Goal: Task Accomplishment & Management: Use online tool/utility

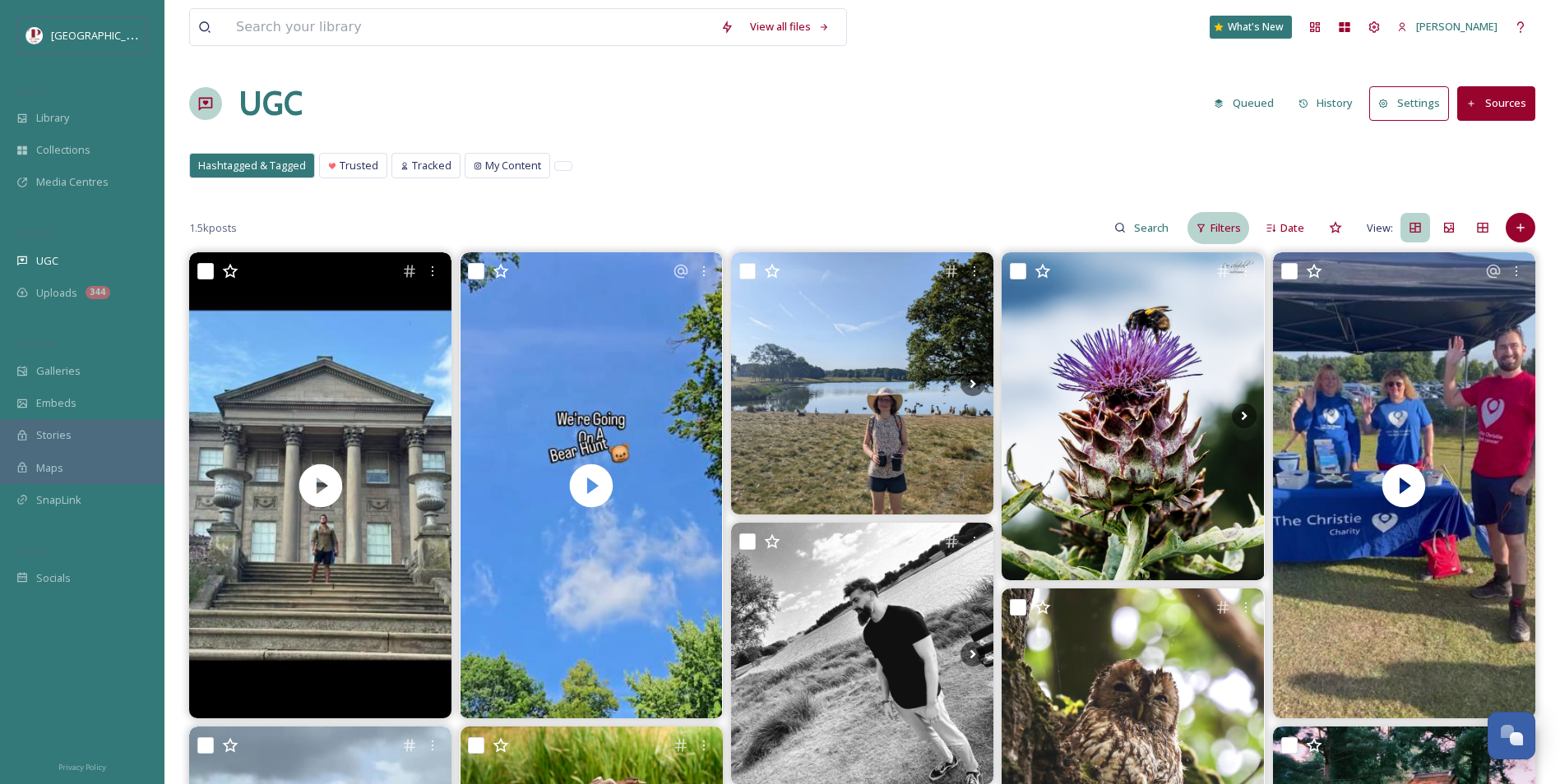
click at [1240, 225] on span "Filters" at bounding box center [1225, 228] width 30 height 16
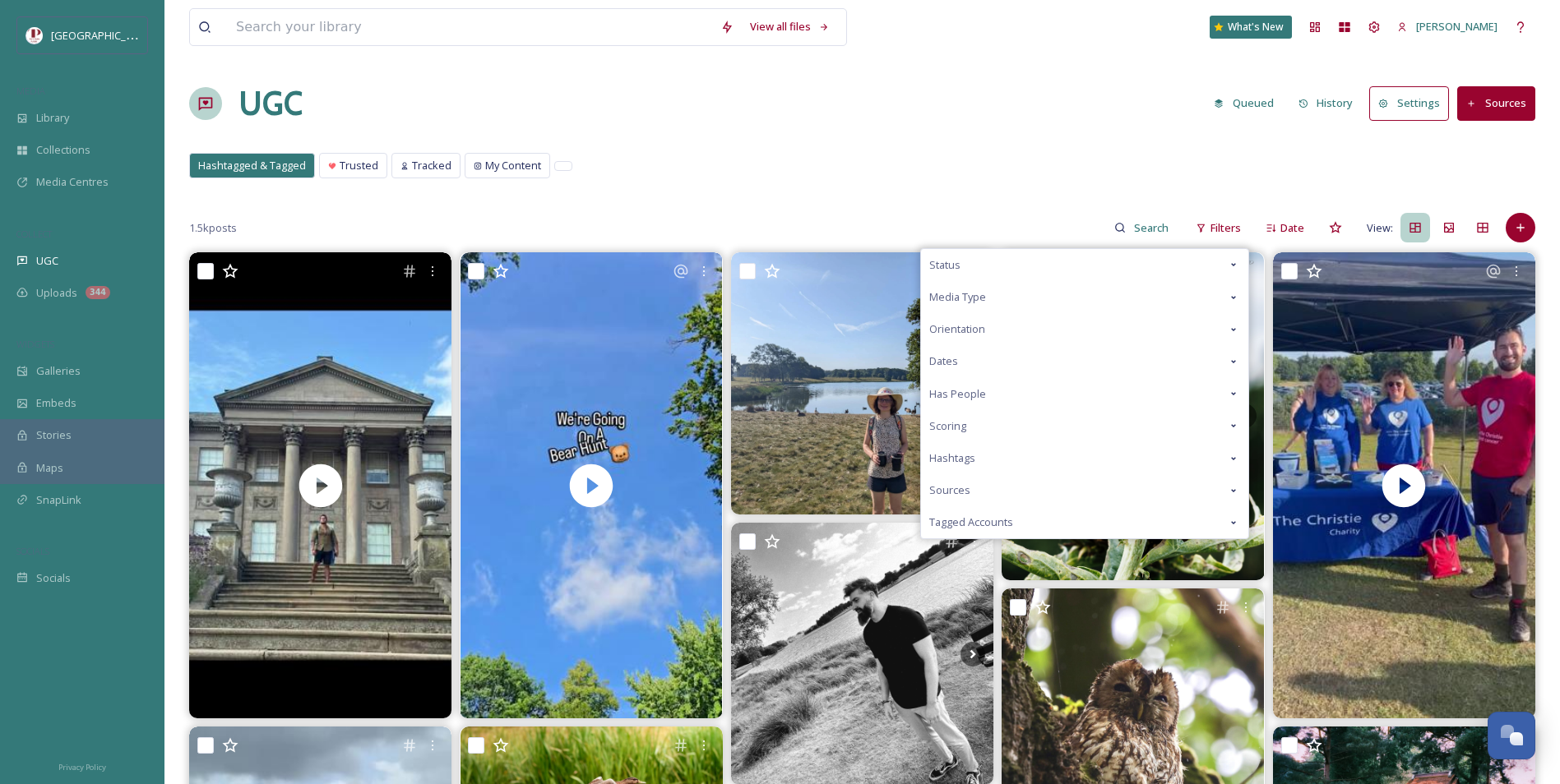
click at [1017, 428] on div "Scoring" at bounding box center [1084, 426] width 327 height 32
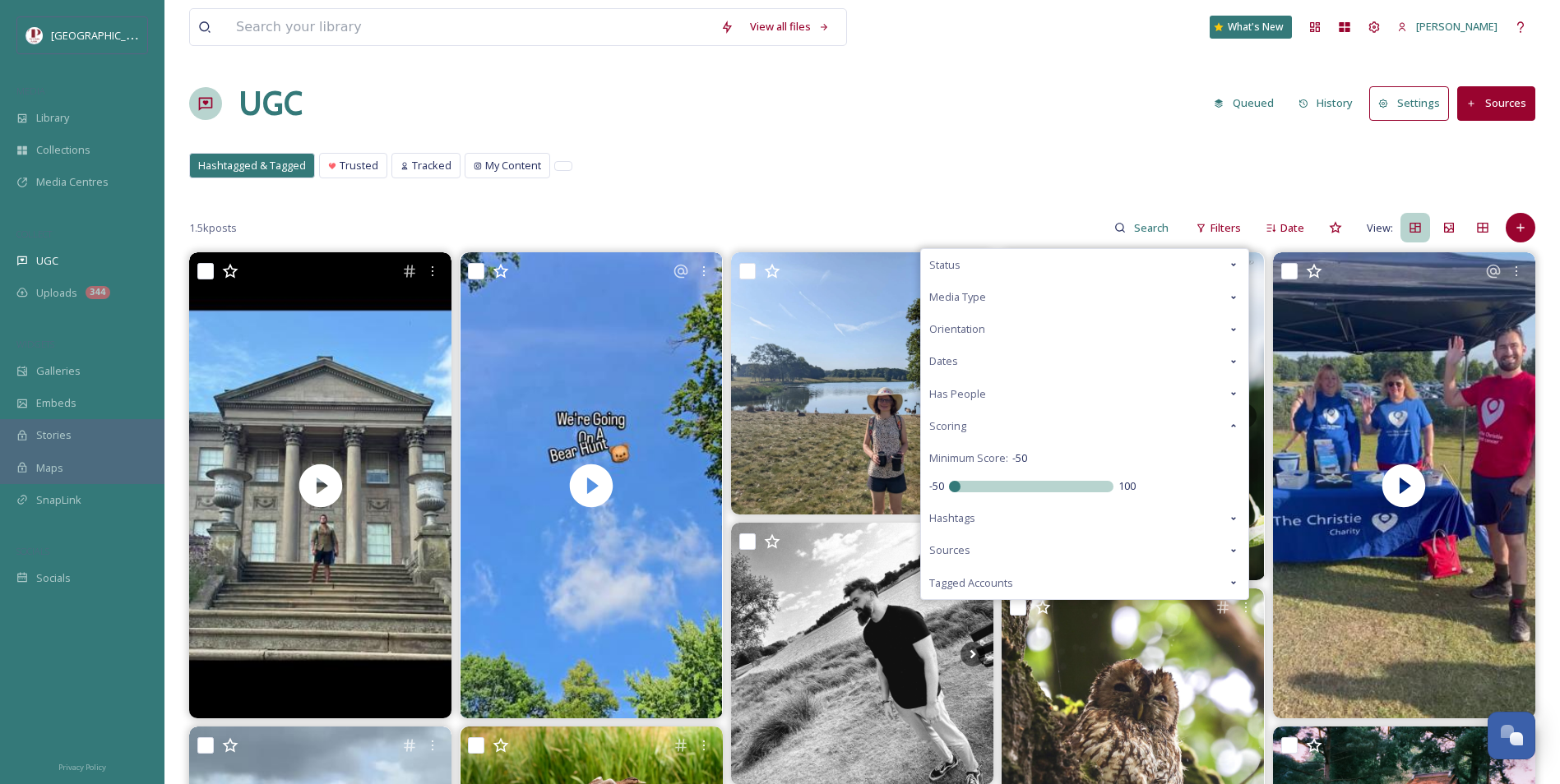
drag, startPoint x: 1025, startPoint y: 480, endPoint x: 674, endPoint y: 427, distance: 355.0
type input "-50"
click at [948, 481] on input "range" at bounding box center [1030, 487] width 164 height 12
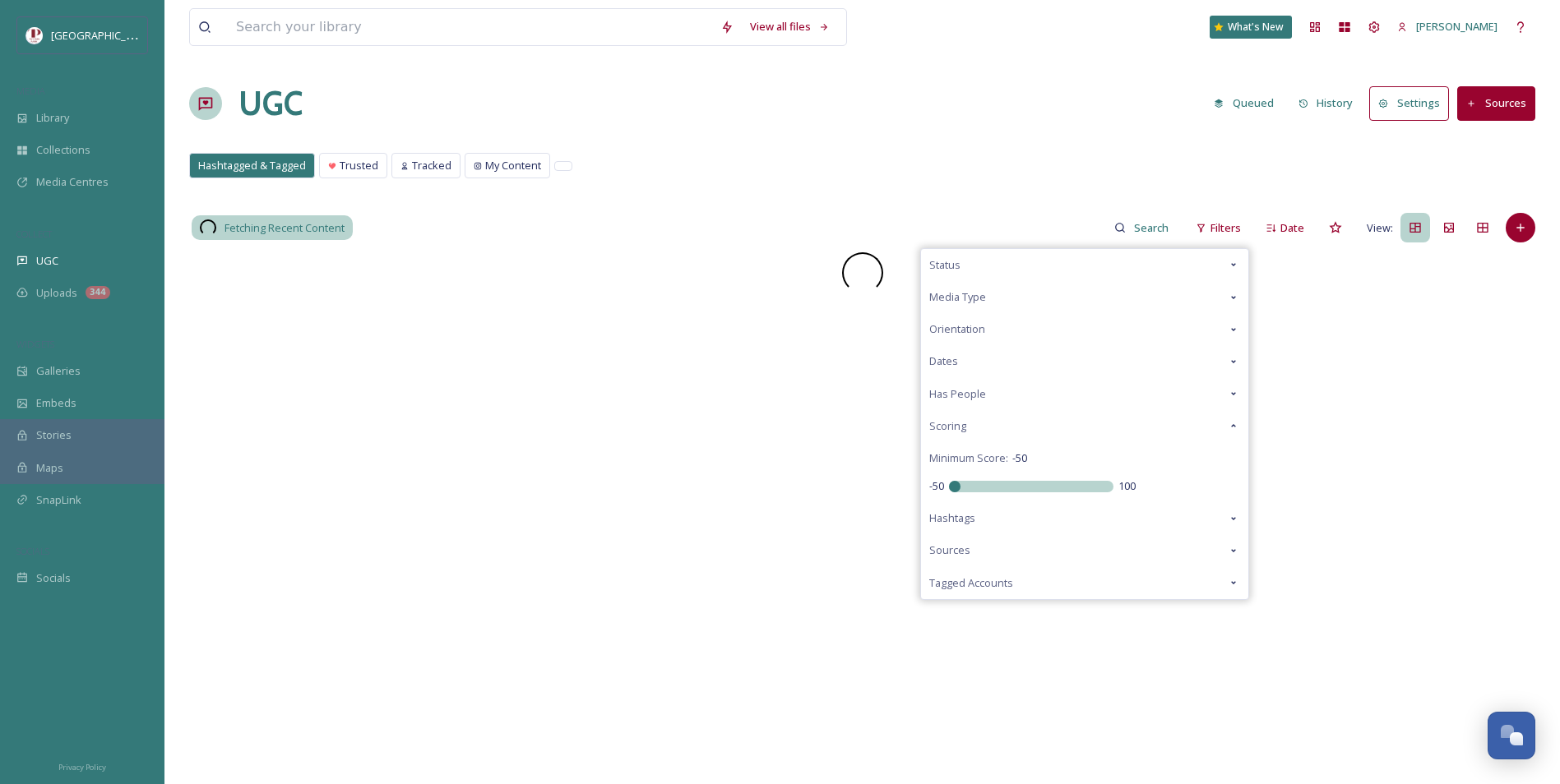
click at [723, 174] on div "Hashtagged & Tagged Trusted Tracked My Content Hashtagged & Tagged Trusted Trac…" at bounding box center [862, 170] width 1346 height 34
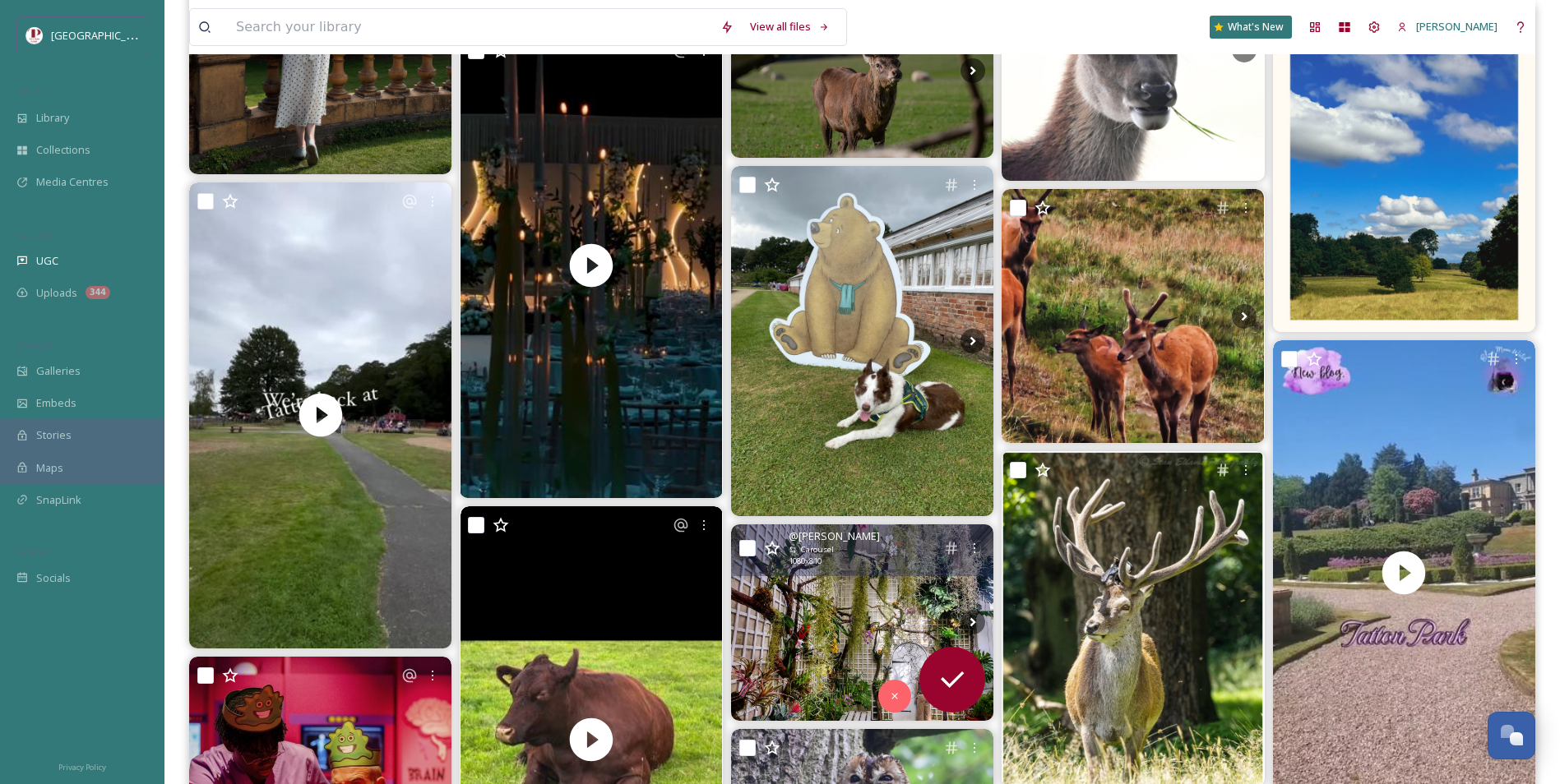
scroll to position [6547, 0]
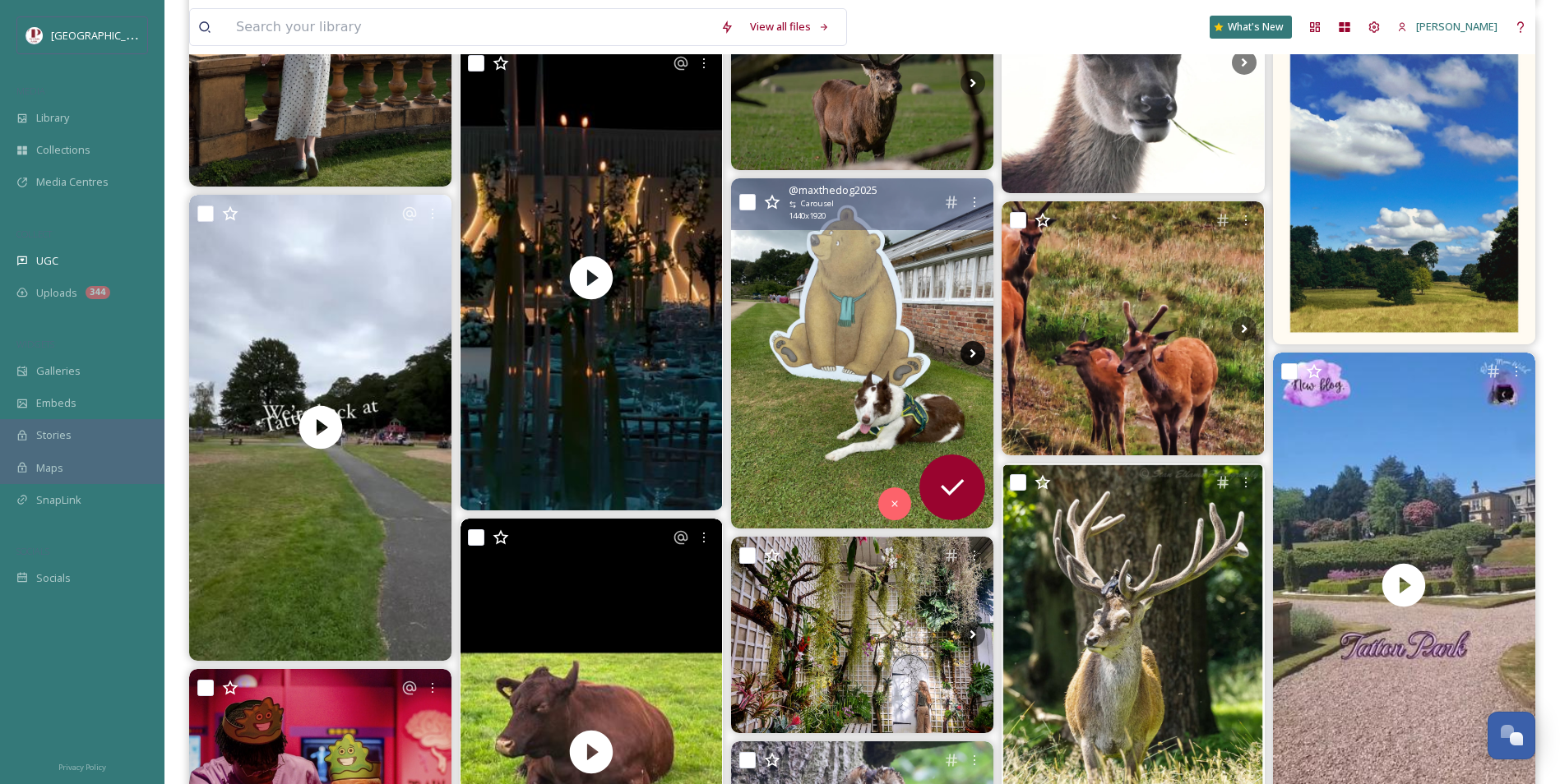
click at [969, 357] on icon at bounding box center [972, 353] width 25 height 25
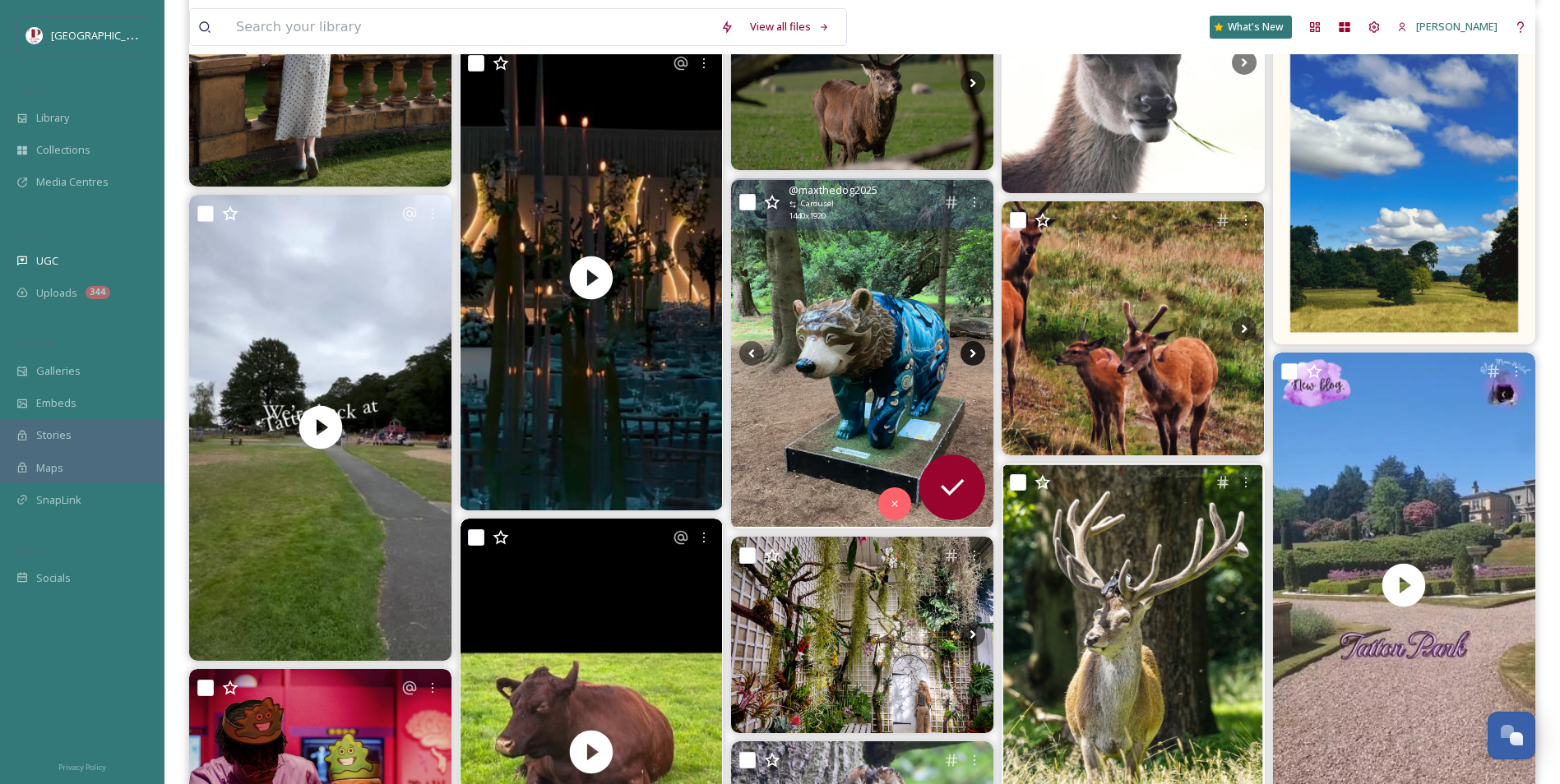
click at [969, 357] on icon at bounding box center [972, 353] width 25 height 25
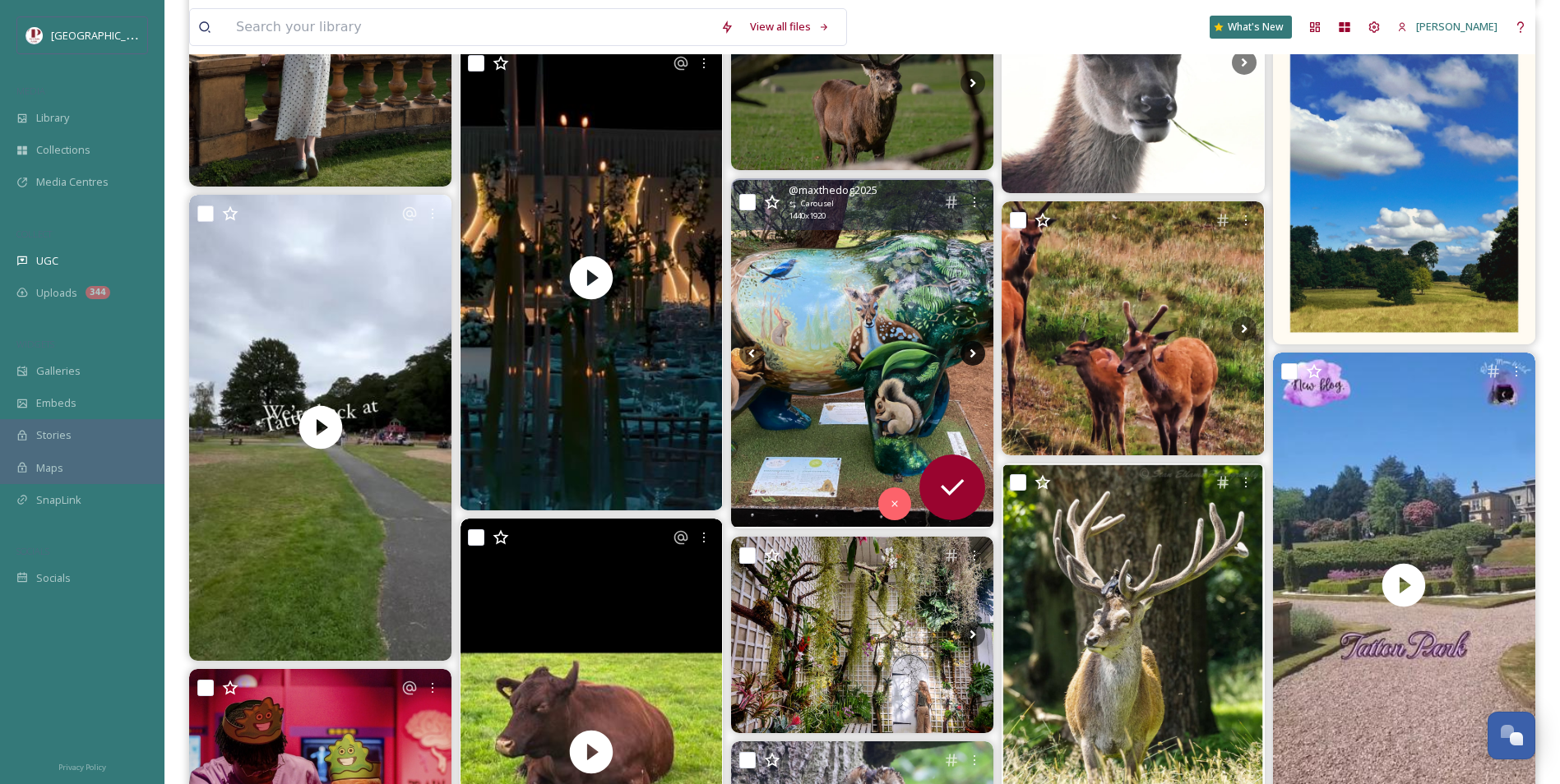
click at [969, 357] on icon at bounding box center [972, 353] width 25 height 25
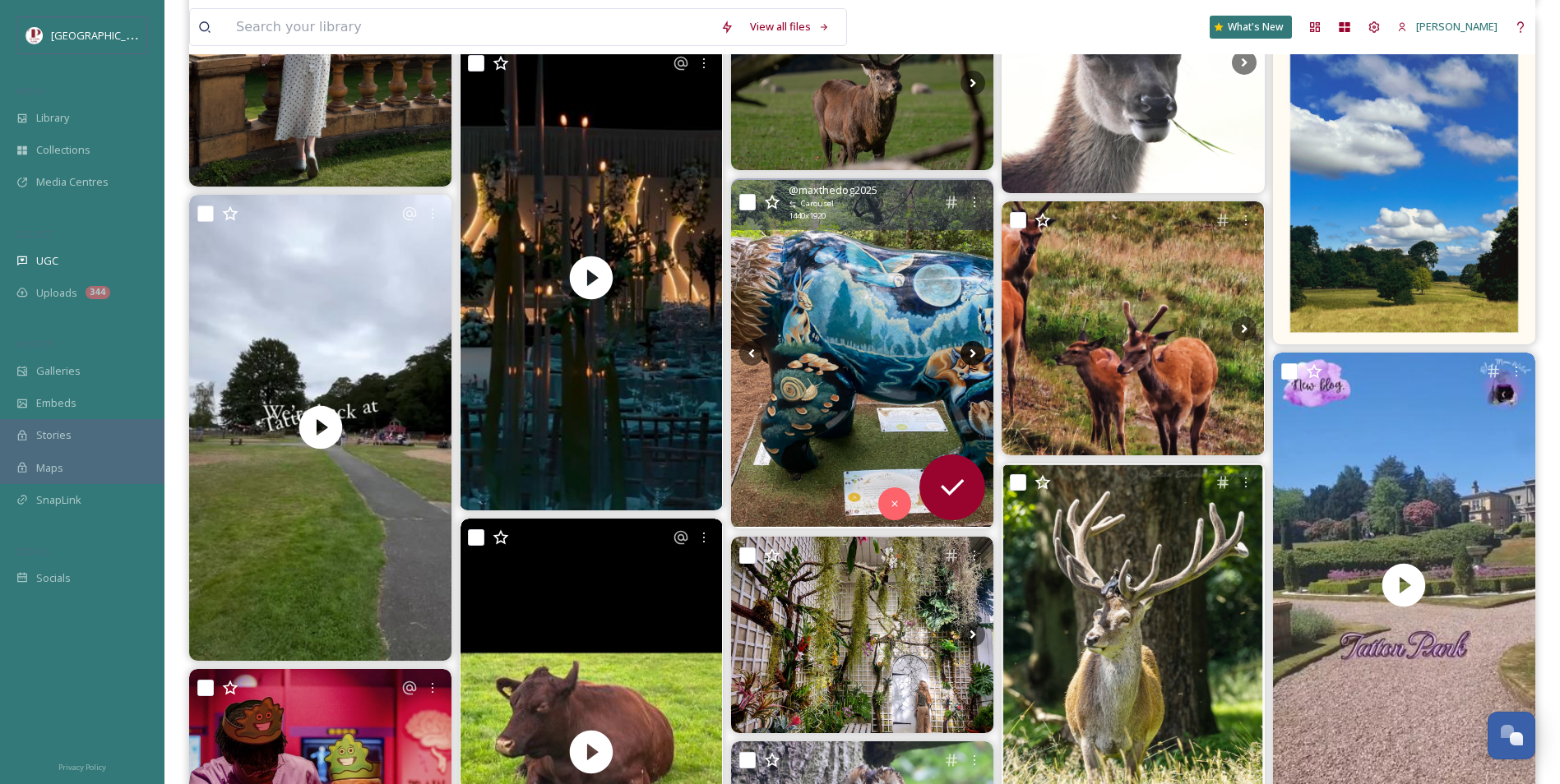
click at [961, 346] on icon at bounding box center [972, 353] width 25 height 25
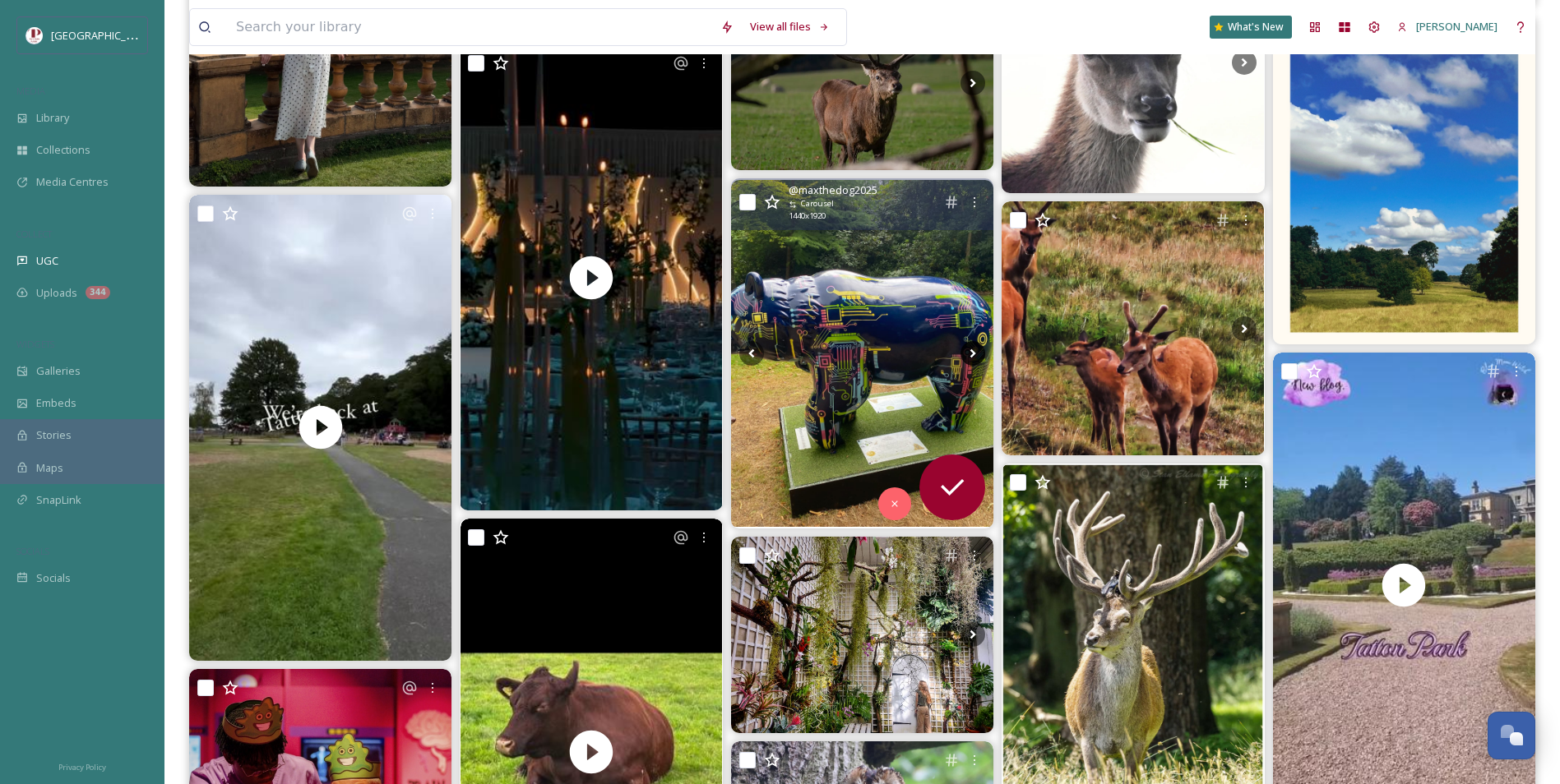
click at [969, 353] on icon at bounding box center [972, 353] width 25 height 25
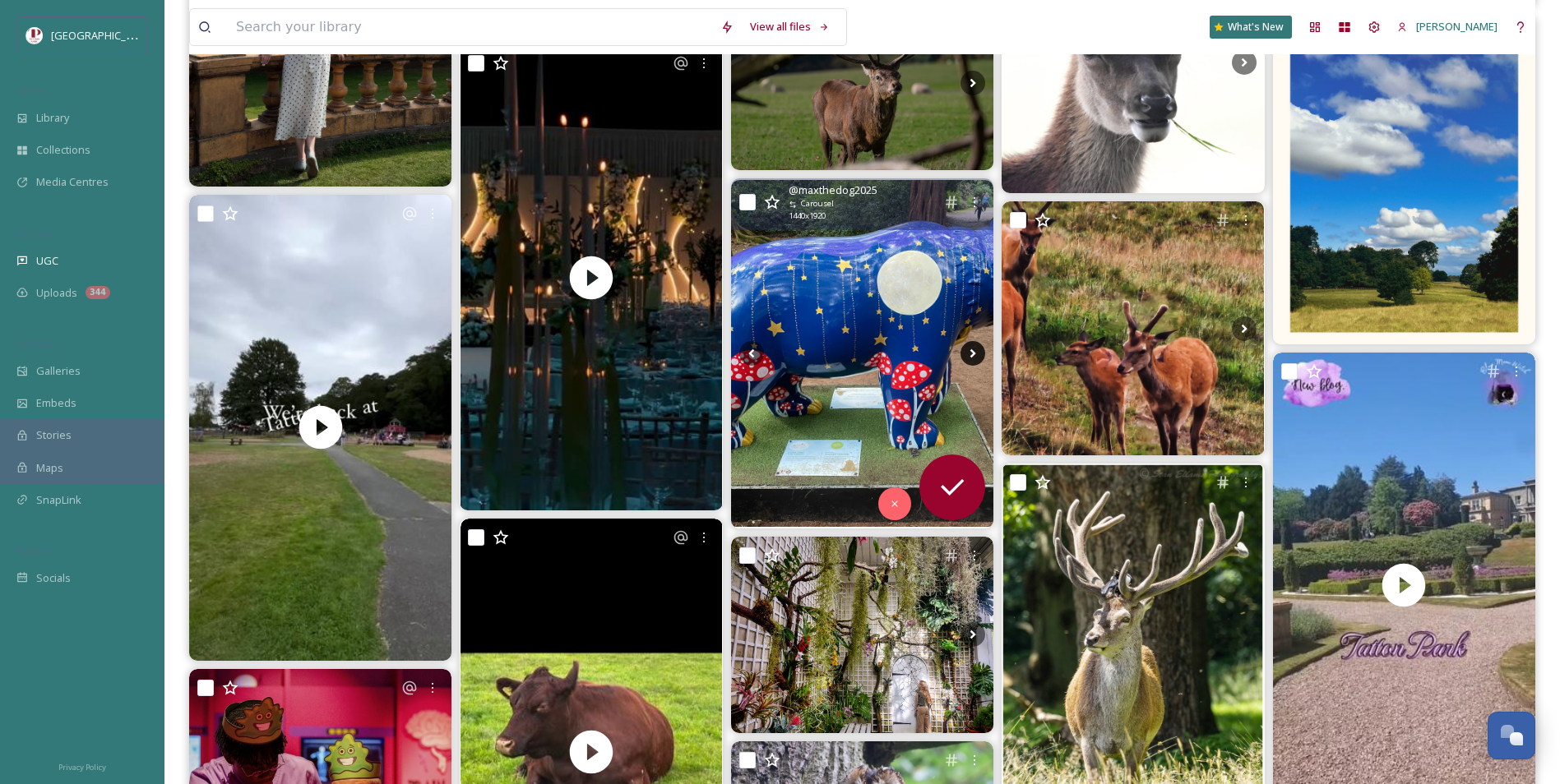
click at [969, 353] on icon at bounding box center [972, 353] width 25 height 25
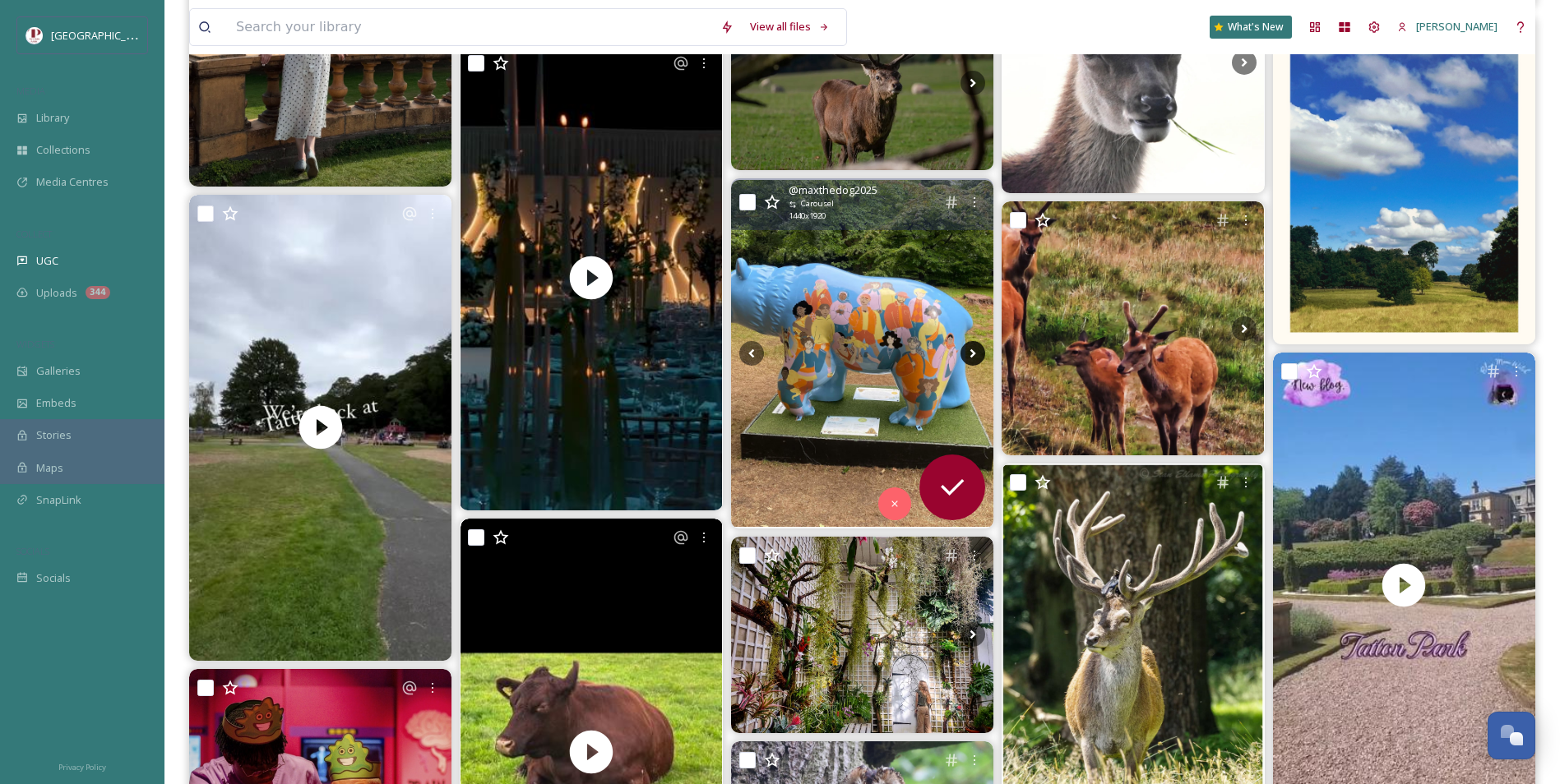
click at [969, 353] on icon at bounding box center [972, 353] width 25 height 25
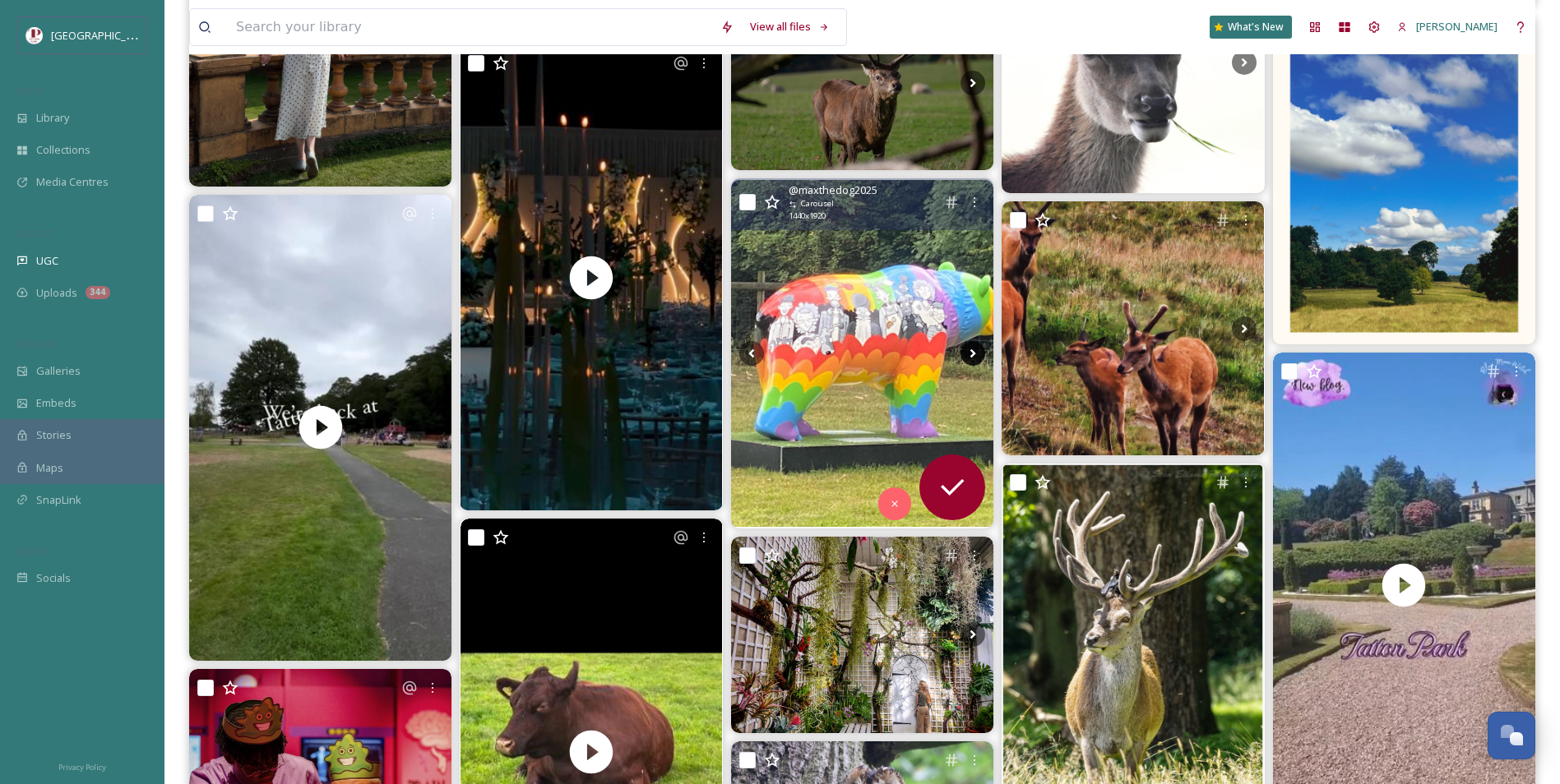
click at [969, 353] on icon at bounding box center [972, 353] width 25 height 25
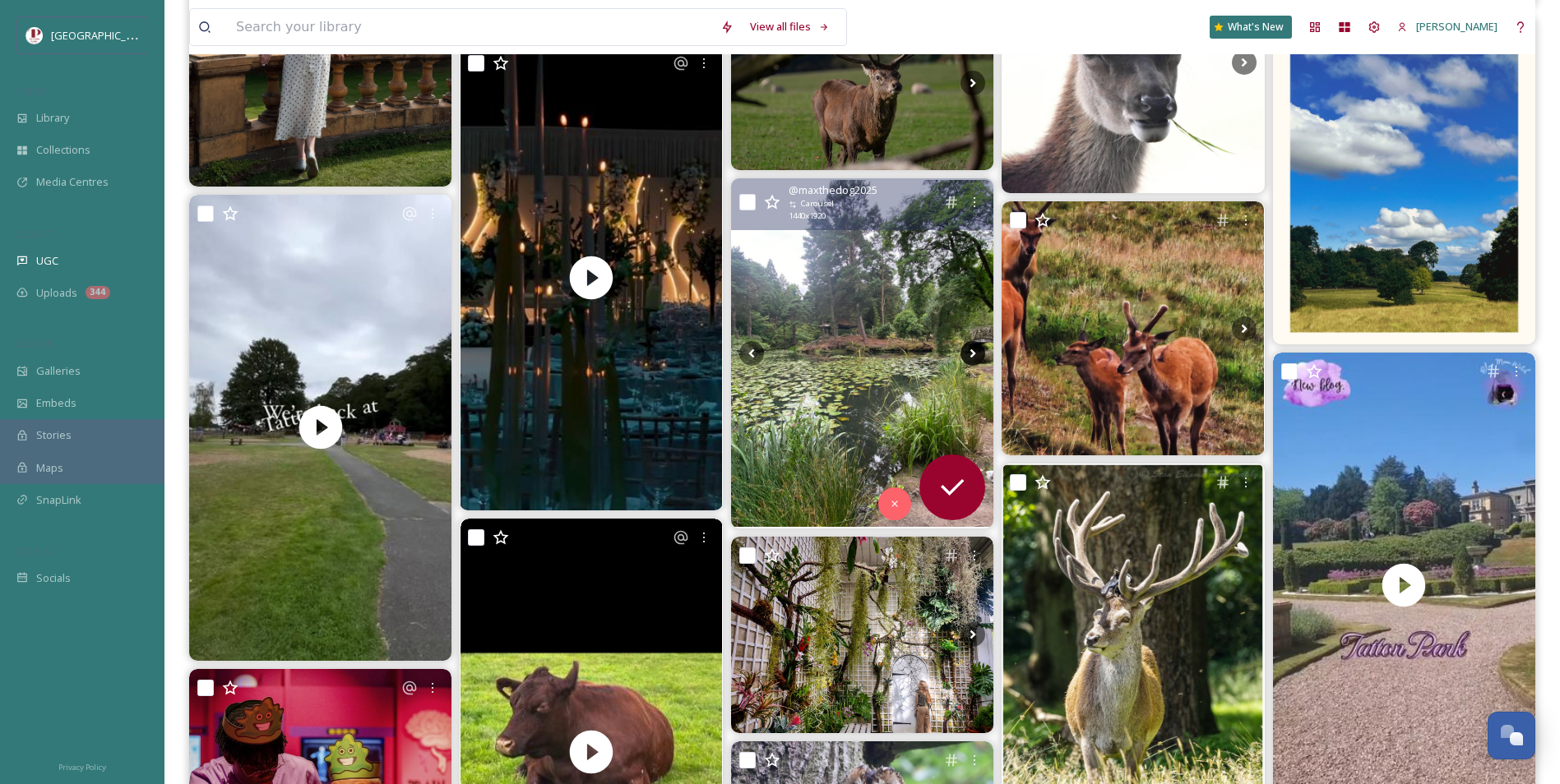
click at [969, 353] on icon at bounding box center [972, 353] width 25 height 25
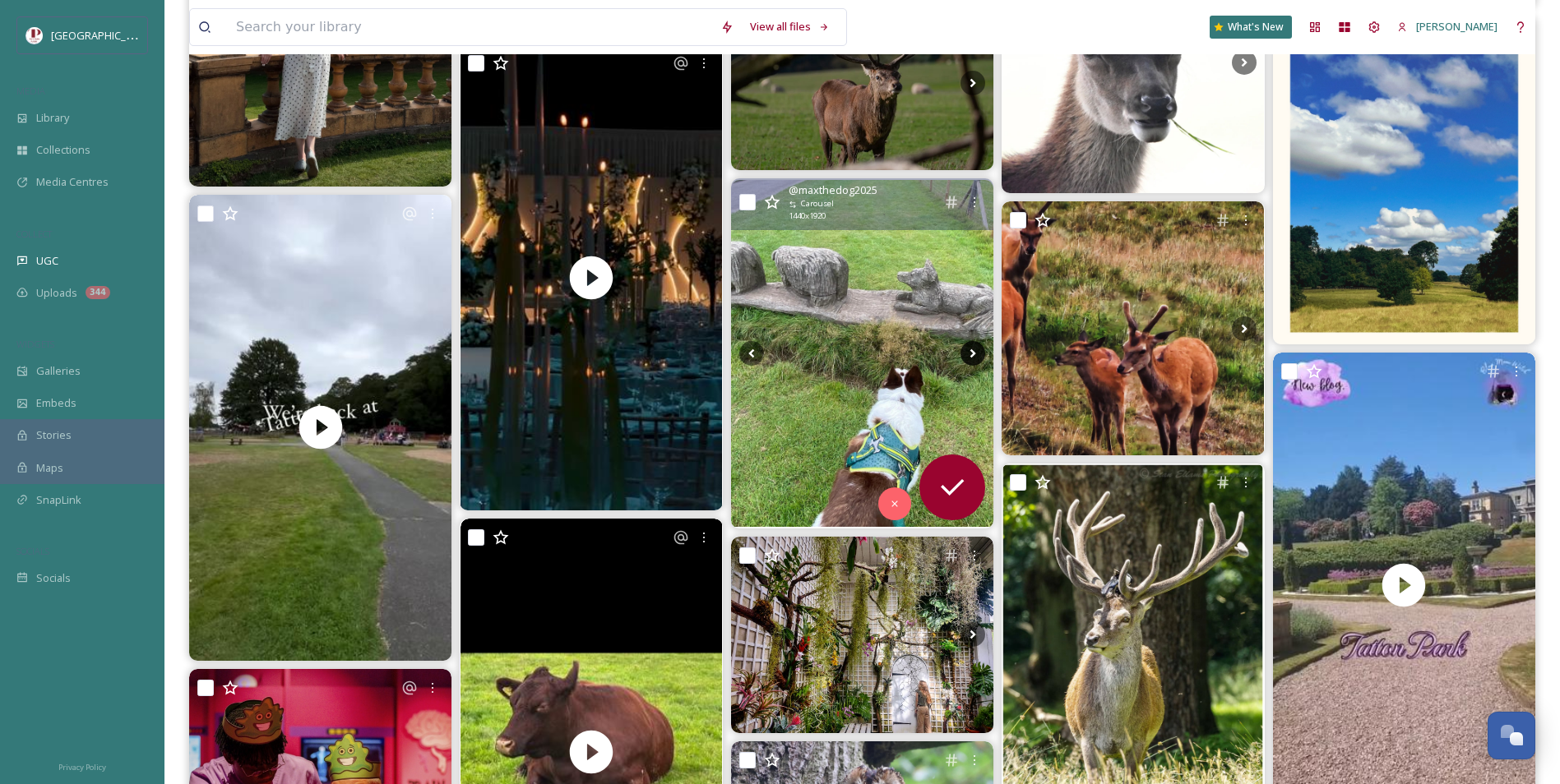
click at [969, 353] on icon at bounding box center [972, 353] width 25 height 25
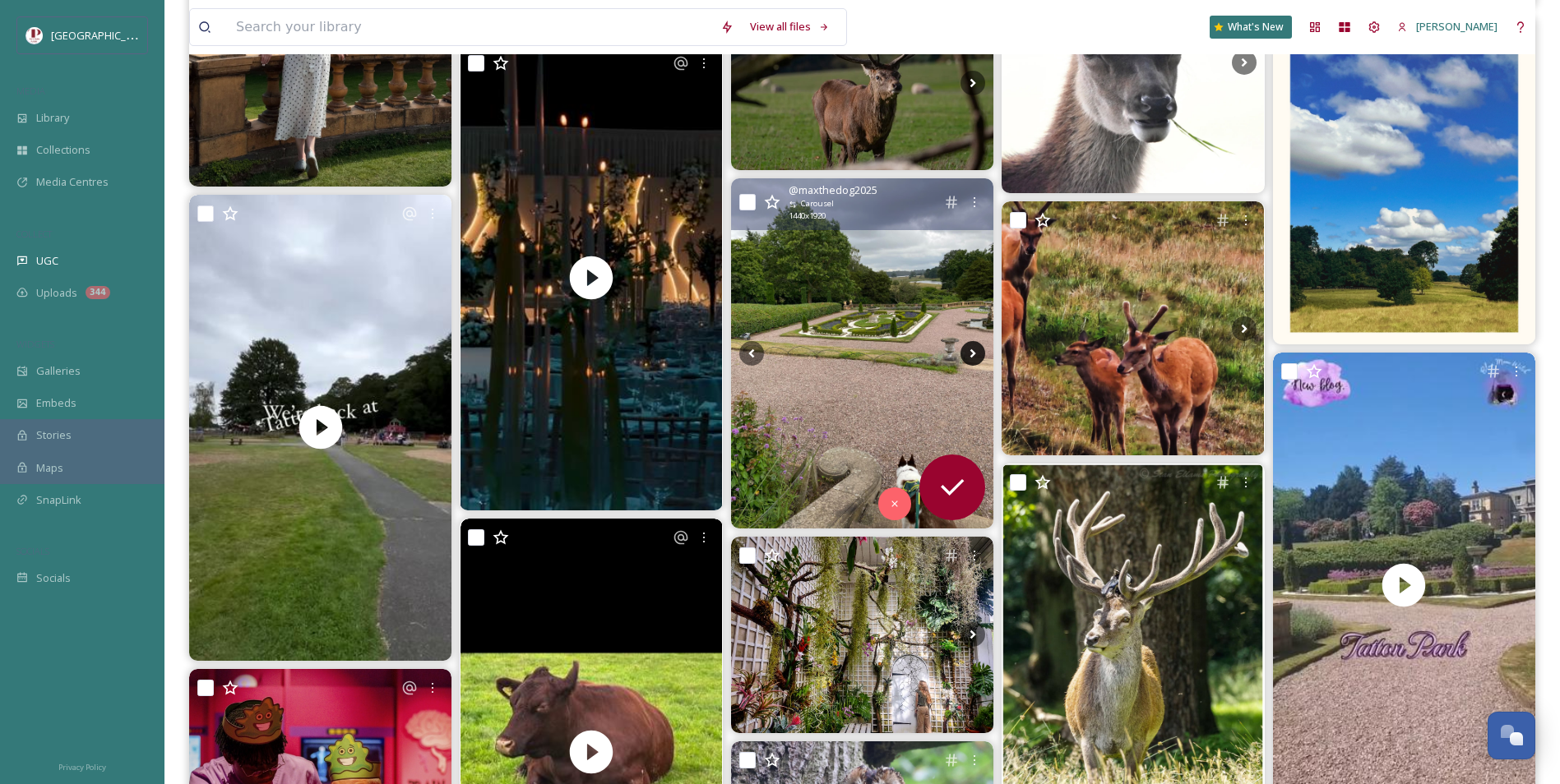
click at [969, 353] on icon at bounding box center [972, 353] width 25 height 25
